Goal: Task Accomplishment & Management: Use online tool/utility

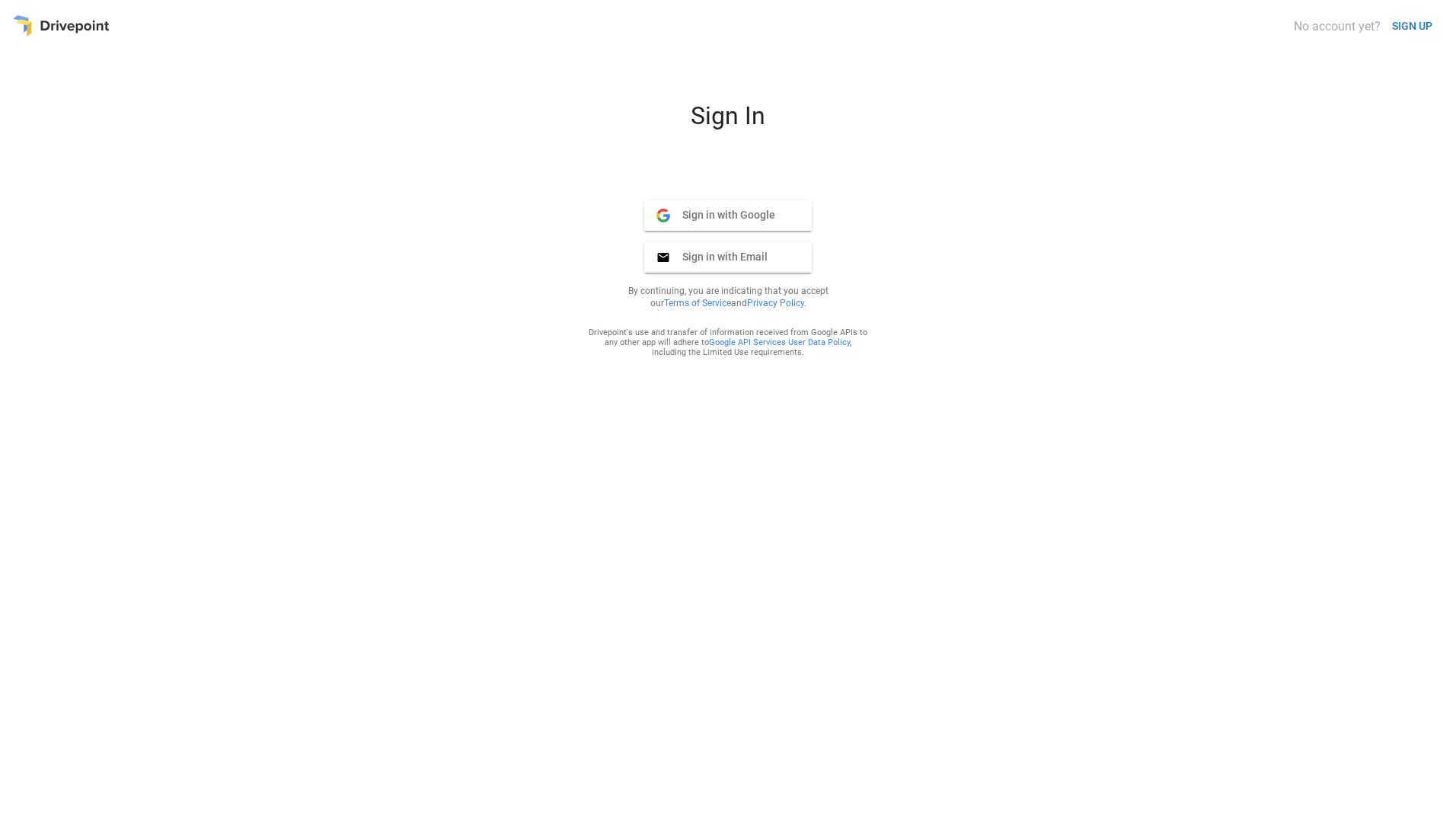
click at [82, 158] on div "Sign In Sign in with Google Google Sign in with Email Email By continuing, you …" at bounding box center [728, 453] width 1432 height 705
click at [716, 209] on span "Sign in with Google" at bounding box center [723, 215] width 105 height 13
click at [59, 173] on div "Sign In Sign in with Google Google Sign in with Email Email By continuing, you …" at bounding box center [728, 453] width 1432 height 705
click at [757, 214] on span "Sign in with Google" at bounding box center [723, 215] width 105 height 13
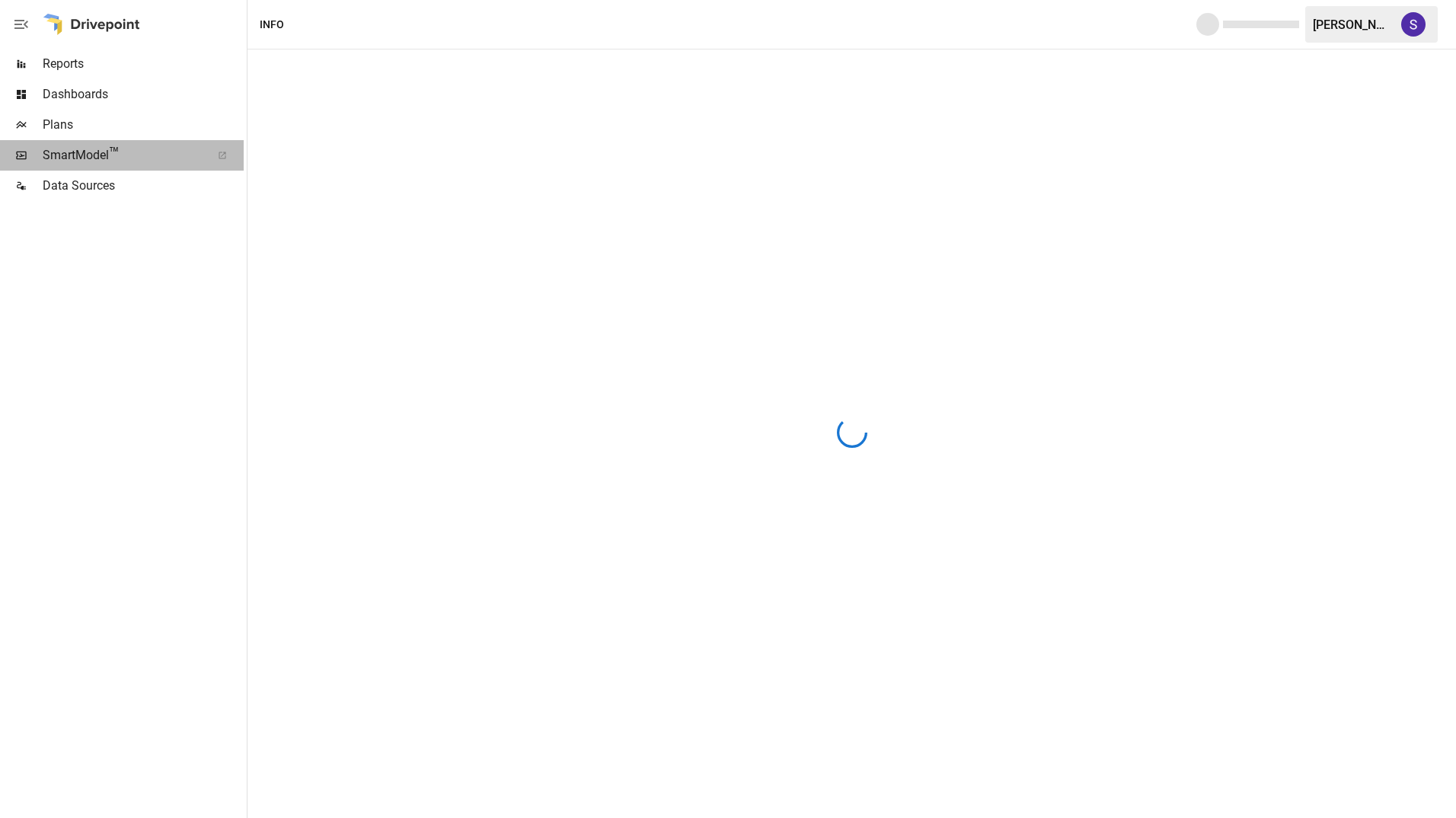
click at [92, 153] on span "SmartModel ™" at bounding box center [122, 156] width 158 height 18
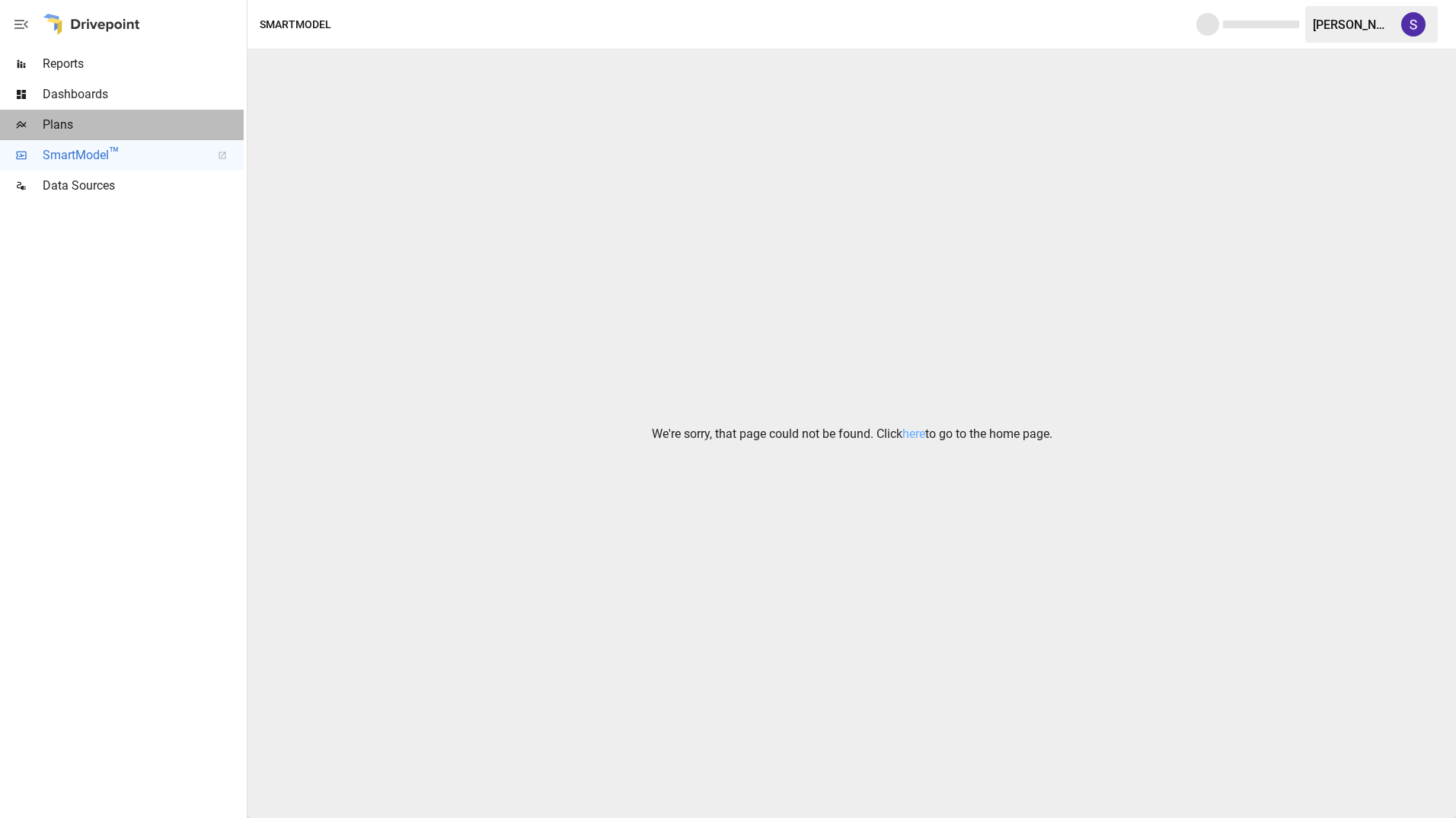
click at [86, 126] on span "Plans" at bounding box center [143, 125] width 201 height 18
click at [157, 127] on span "Plans" at bounding box center [143, 125] width 201 height 18
click at [906, 432] on link "here" at bounding box center [914, 434] width 23 height 14
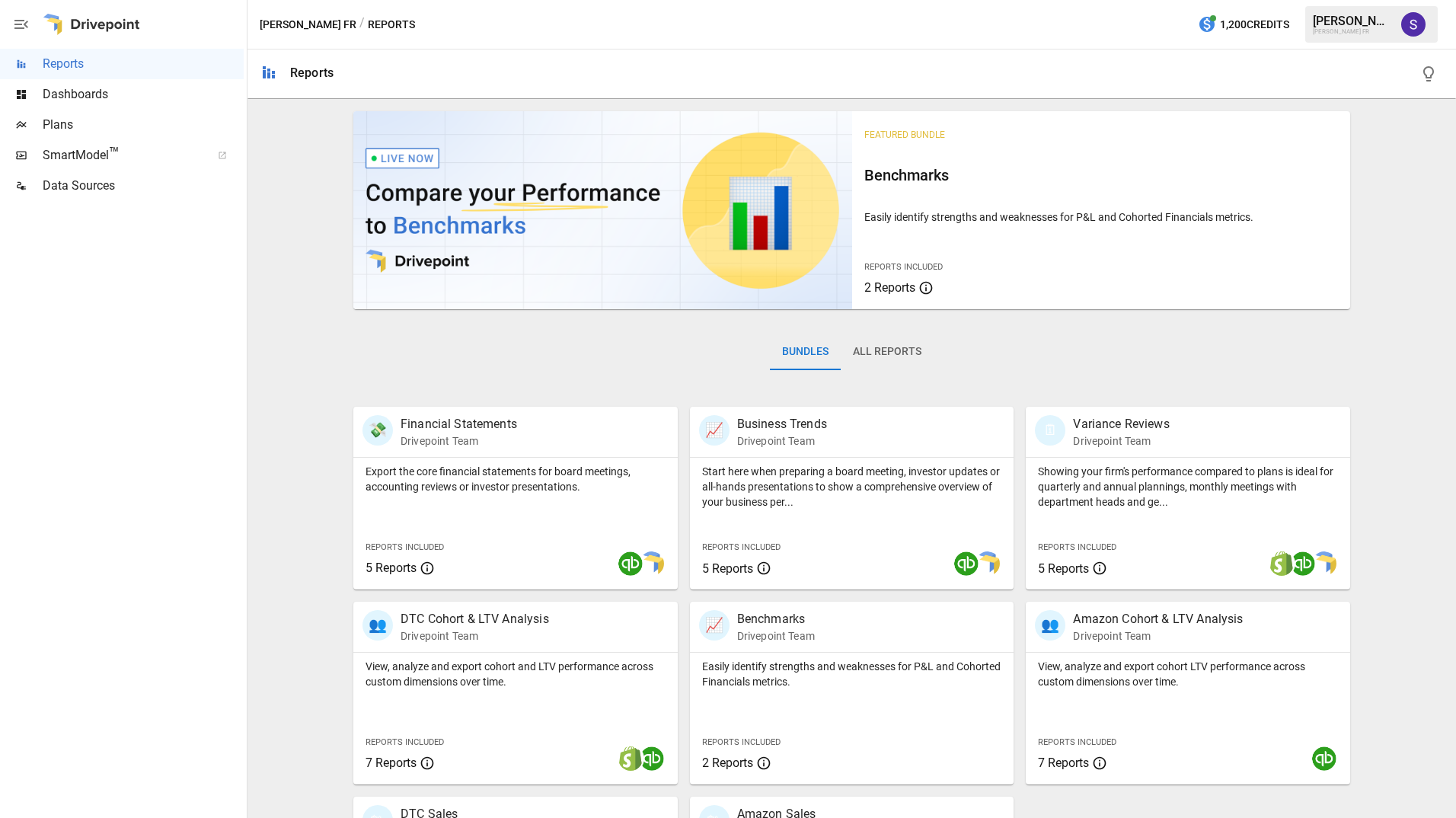
click at [61, 135] on div "Plans" at bounding box center [122, 125] width 244 height 30
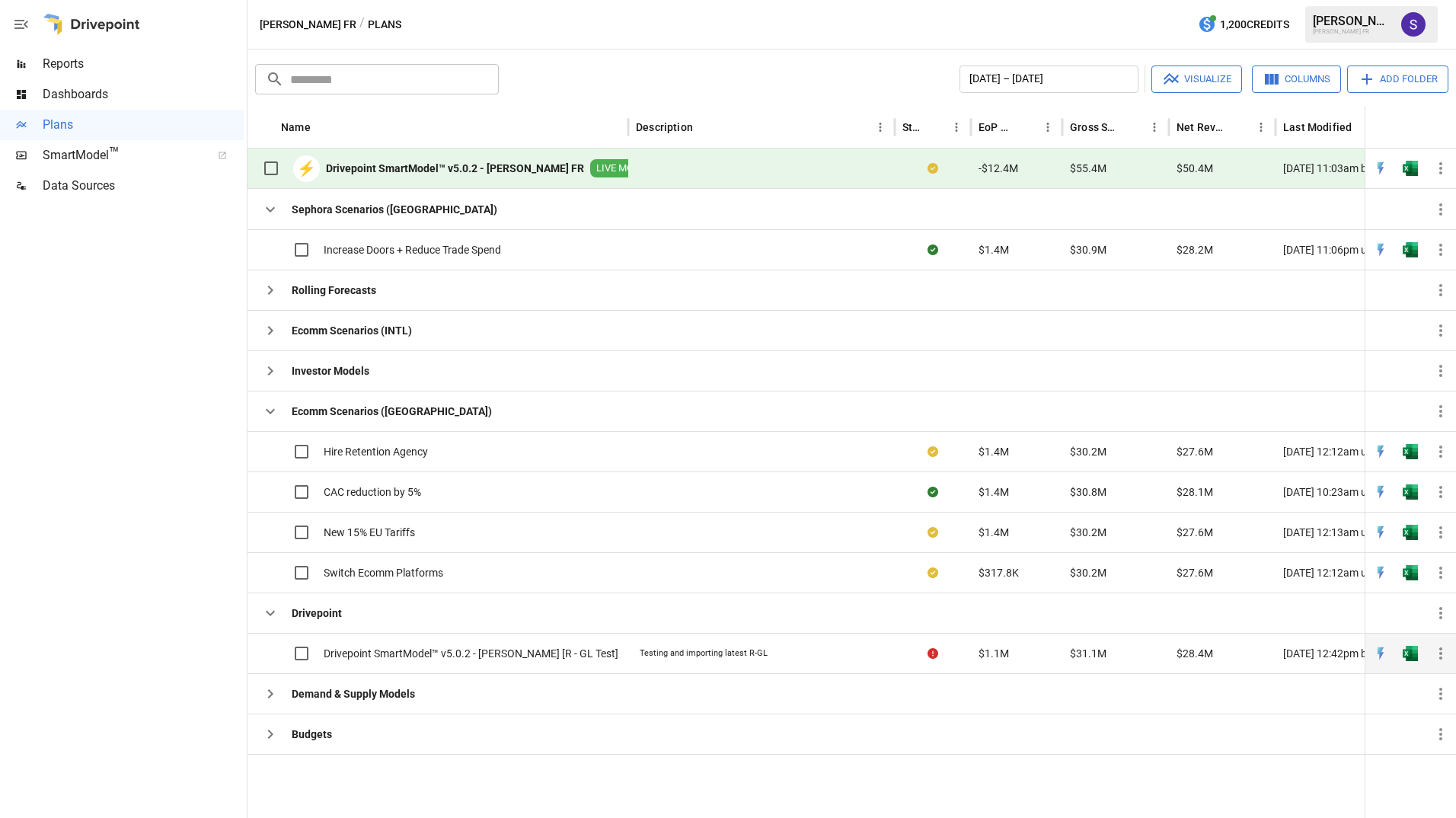
click at [1412, 643] on button "button" at bounding box center [1410, 654] width 49 height 23
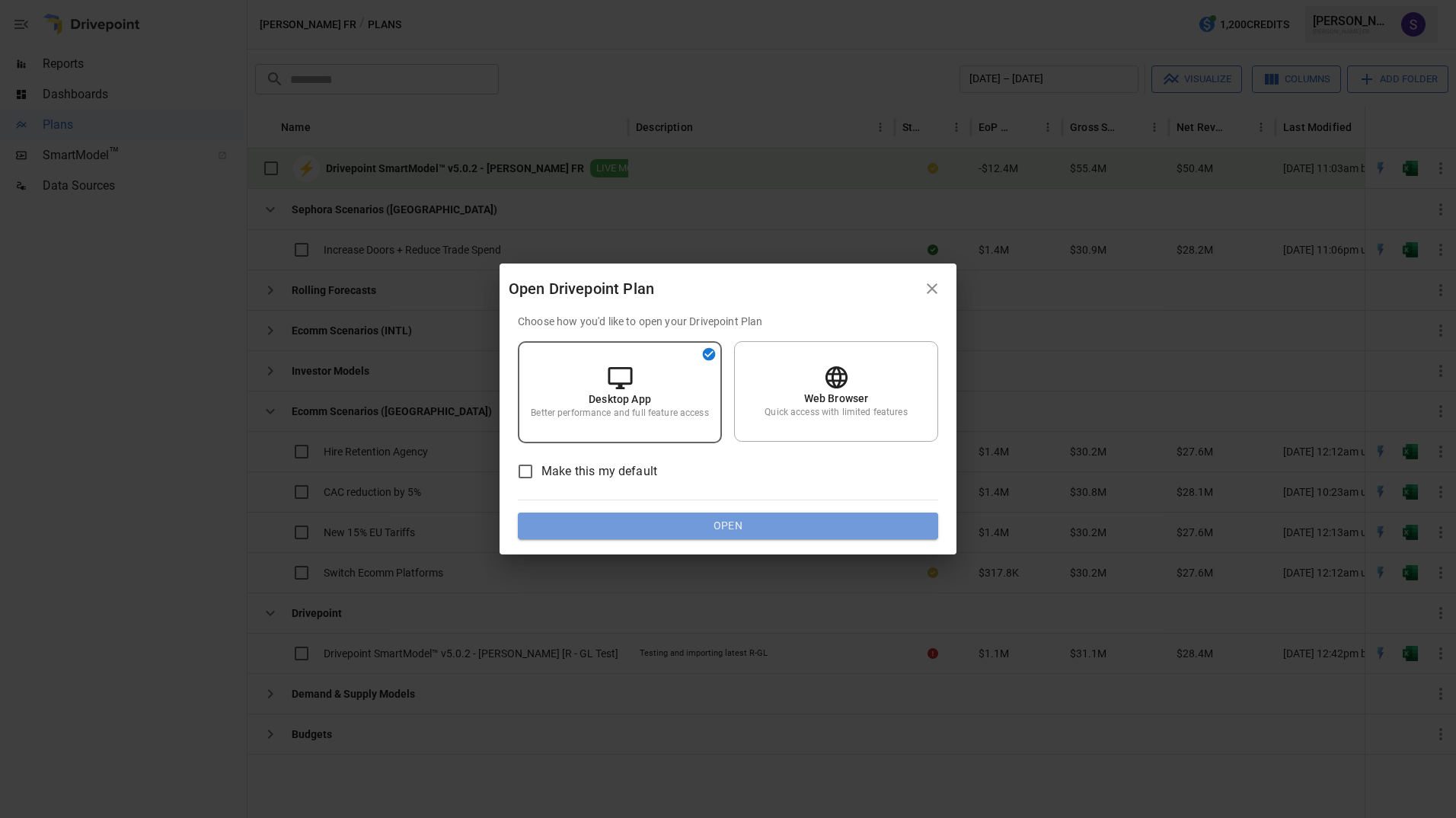
click at [722, 526] on button "Open" at bounding box center [728, 527] width 420 height 28
